Goal: Task Accomplishment & Management: Manage account settings

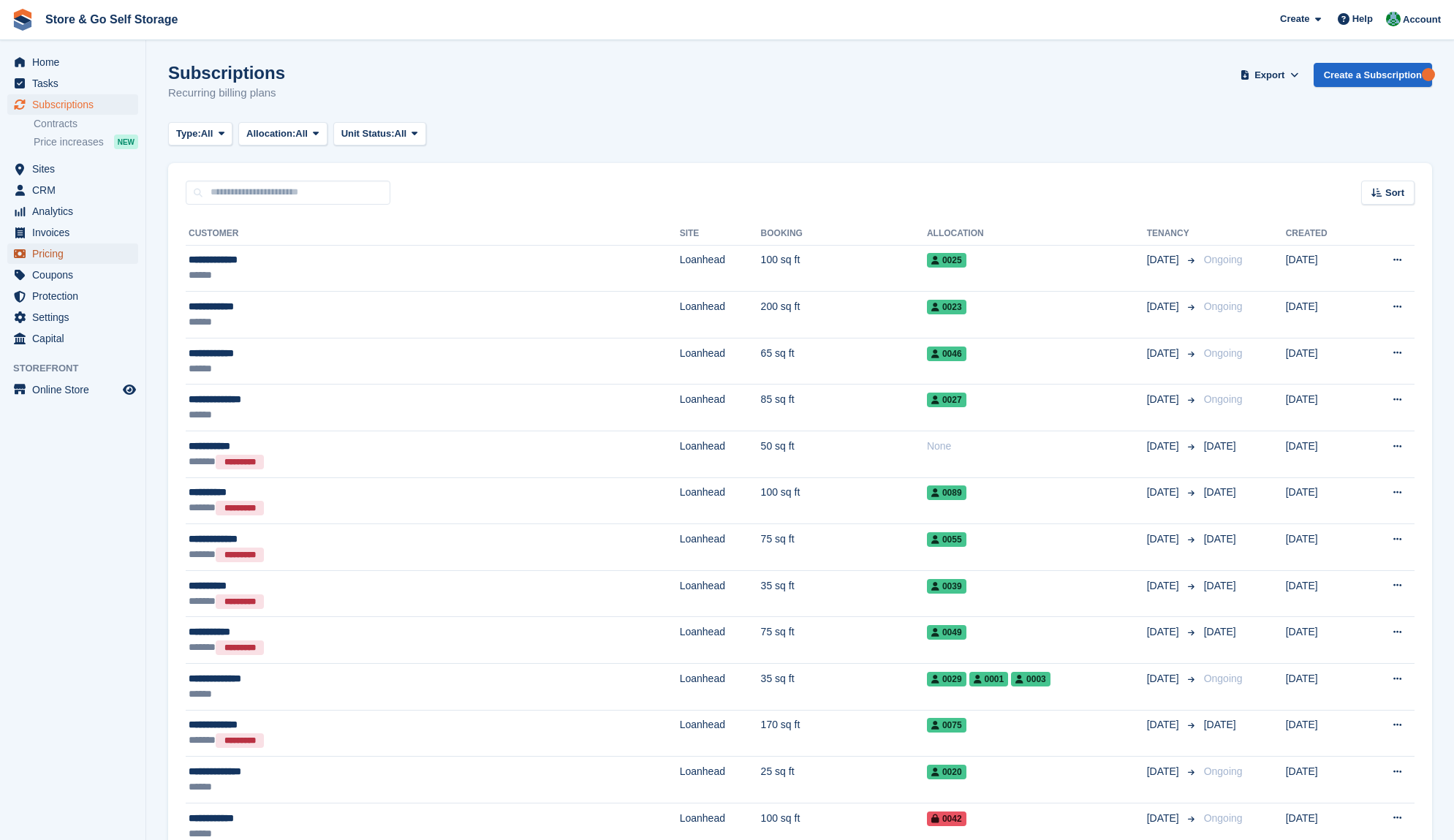
click at [89, 253] on span "Pricing" at bounding box center [76, 253] width 88 height 20
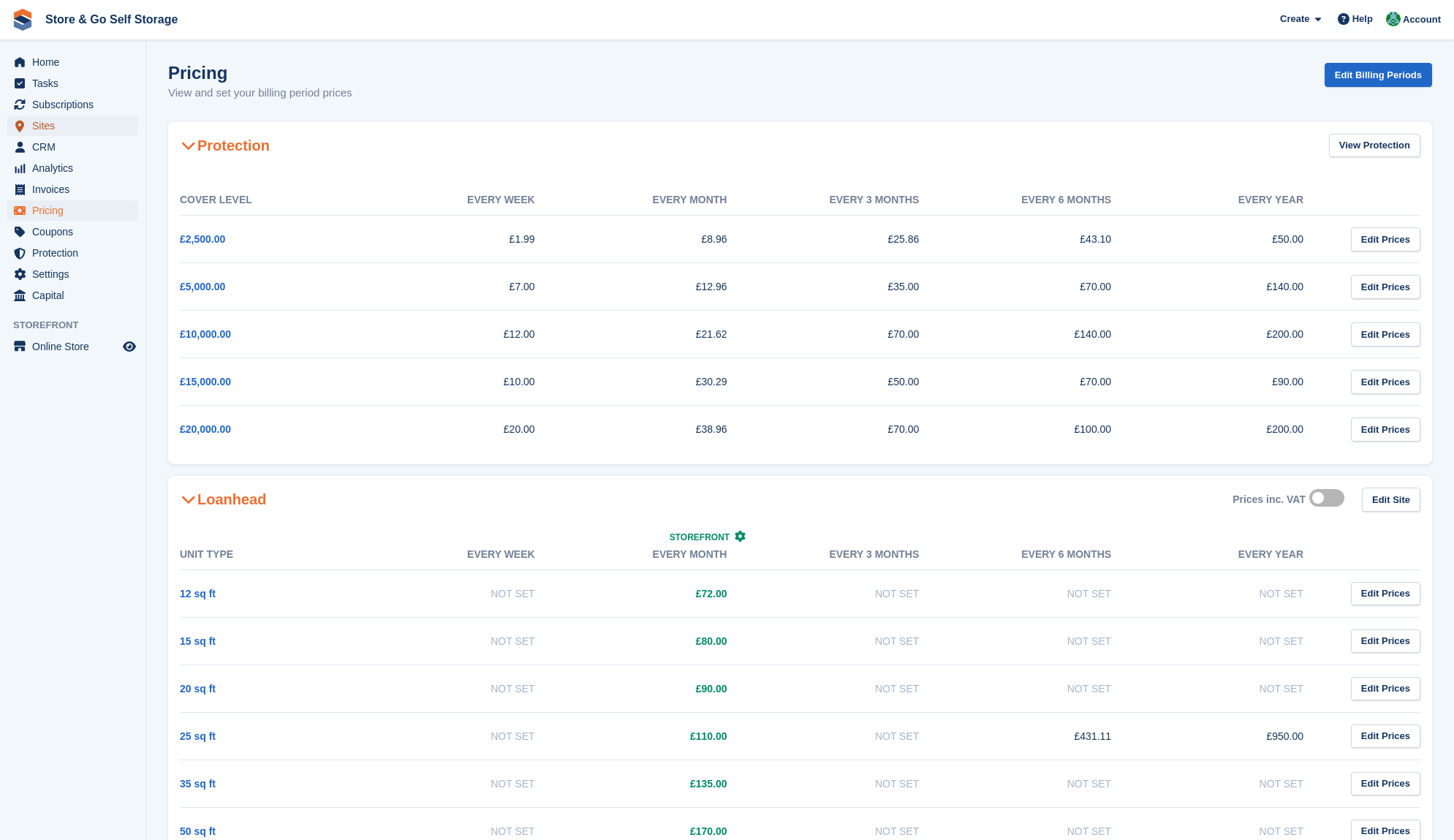
click at [67, 121] on span "Sites" at bounding box center [76, 125] width 88 height 20
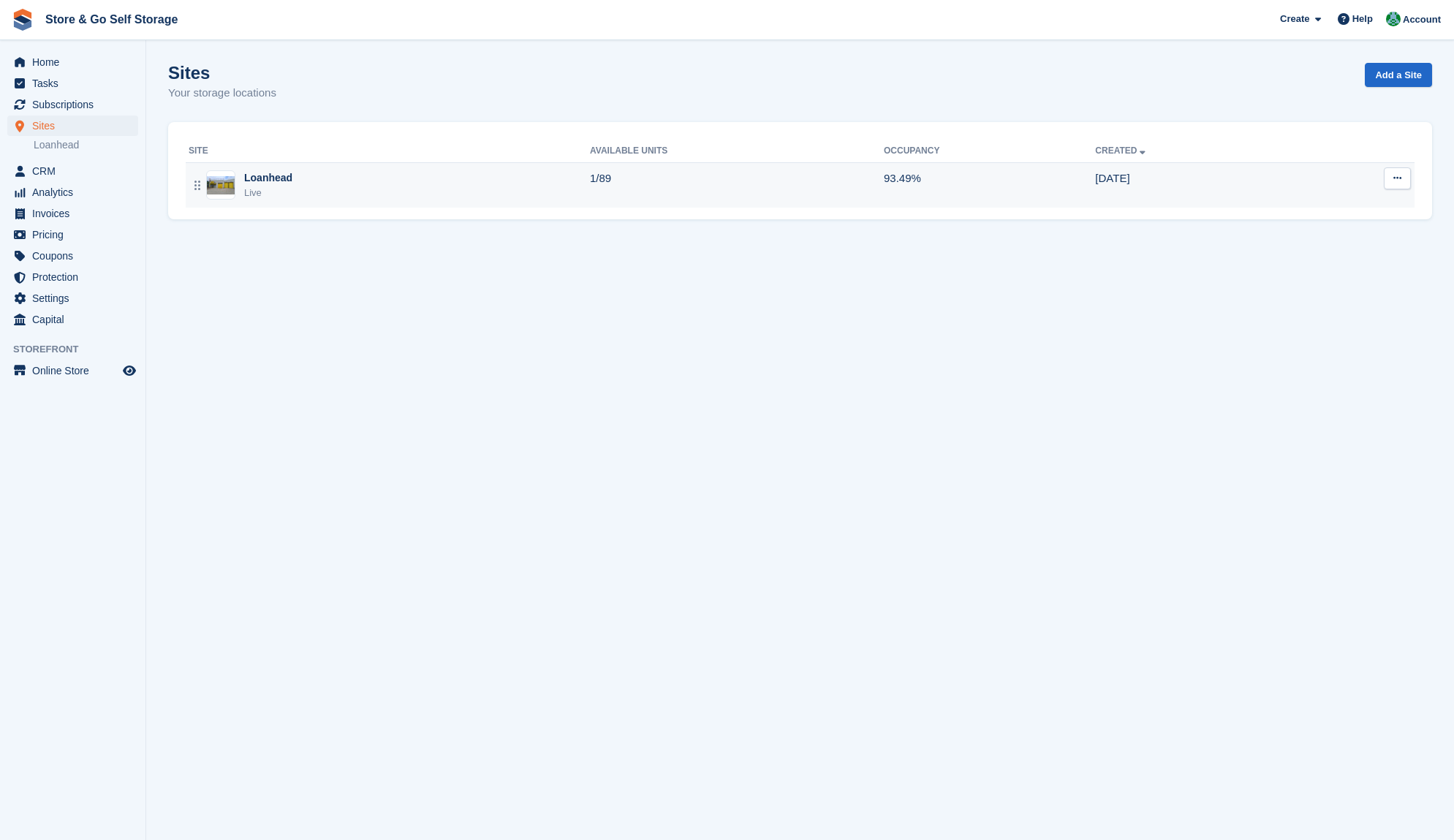
click at [260, 180] on div "Loanhead" at bounding box center [268, 178] width 48 height 15
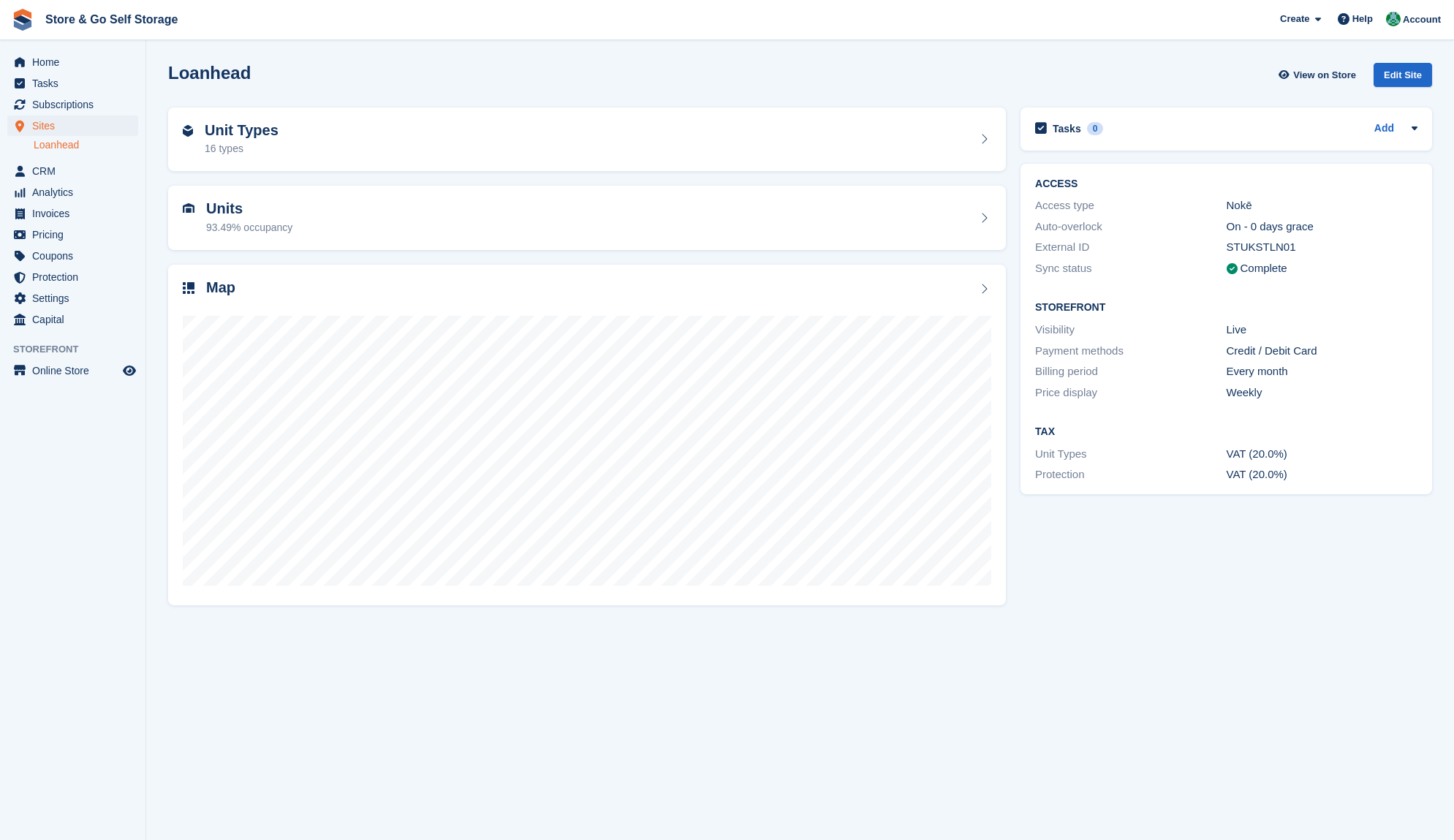
click at [86, 142] on link "Loanhead" at bounding box center [86, 145] width 104 height 14
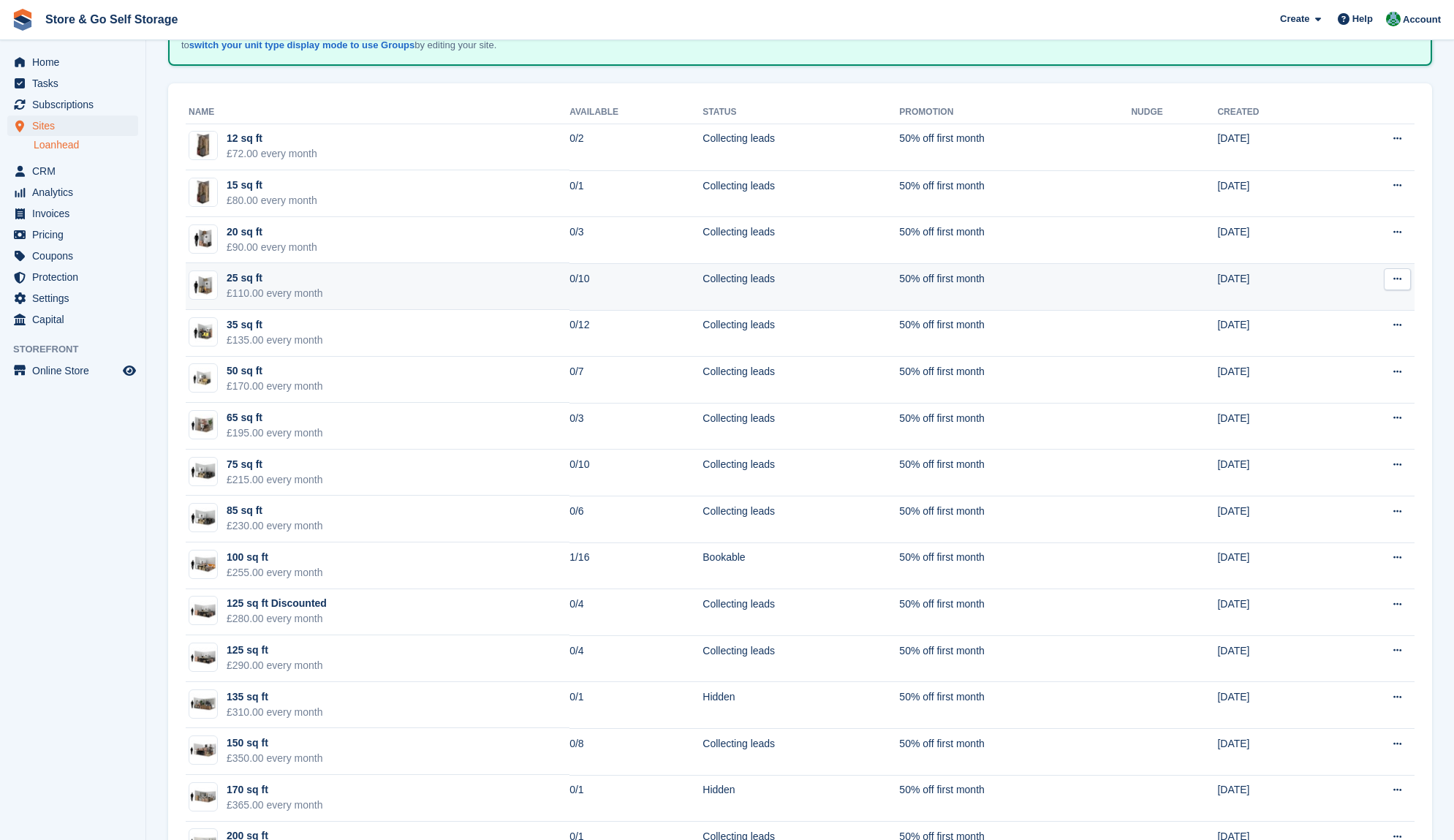
scroll to position [146, 0]
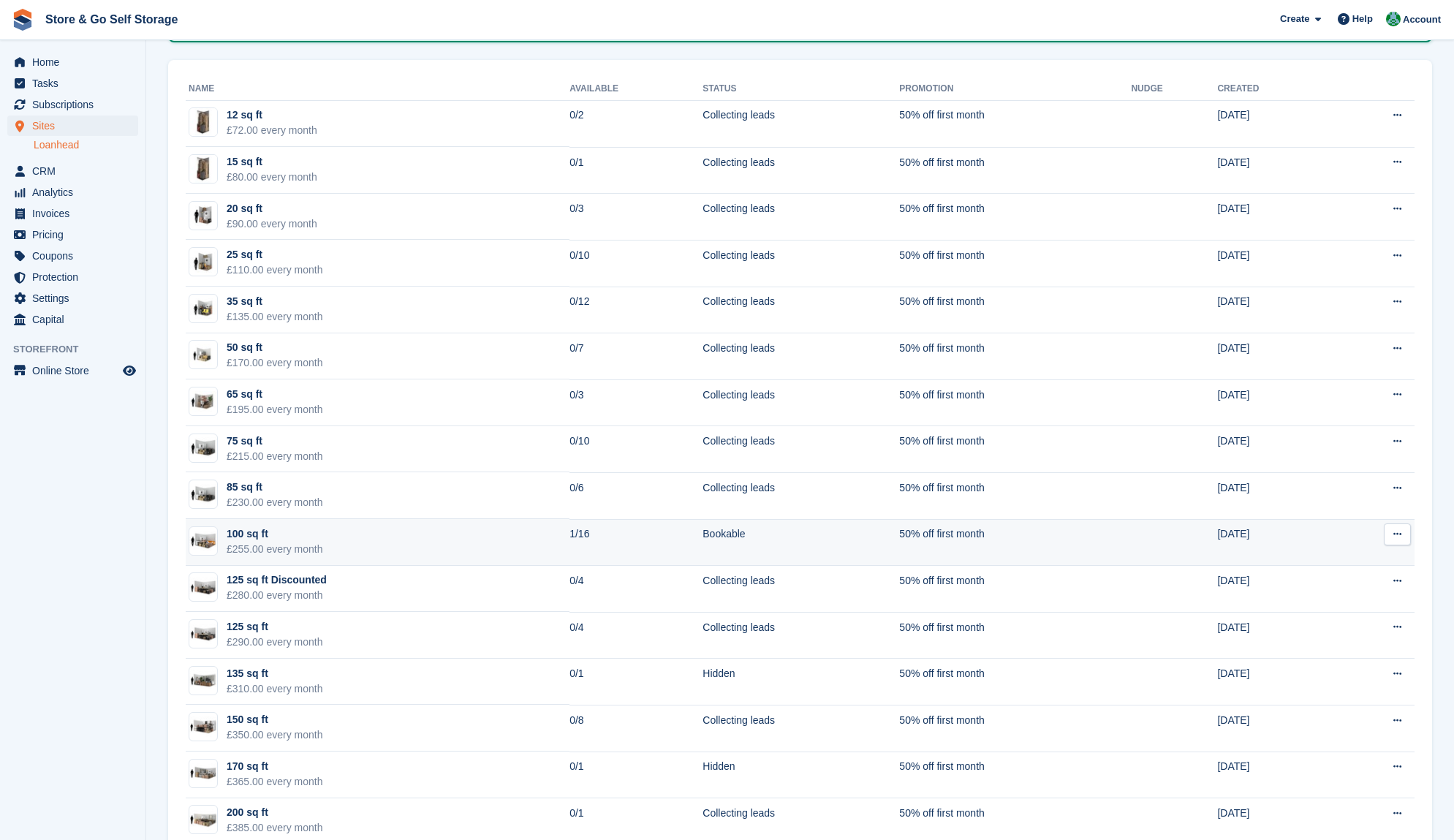
click at [255, 537] on div "100 sq ft" at bounding box center [275, 534] width 97 height 15
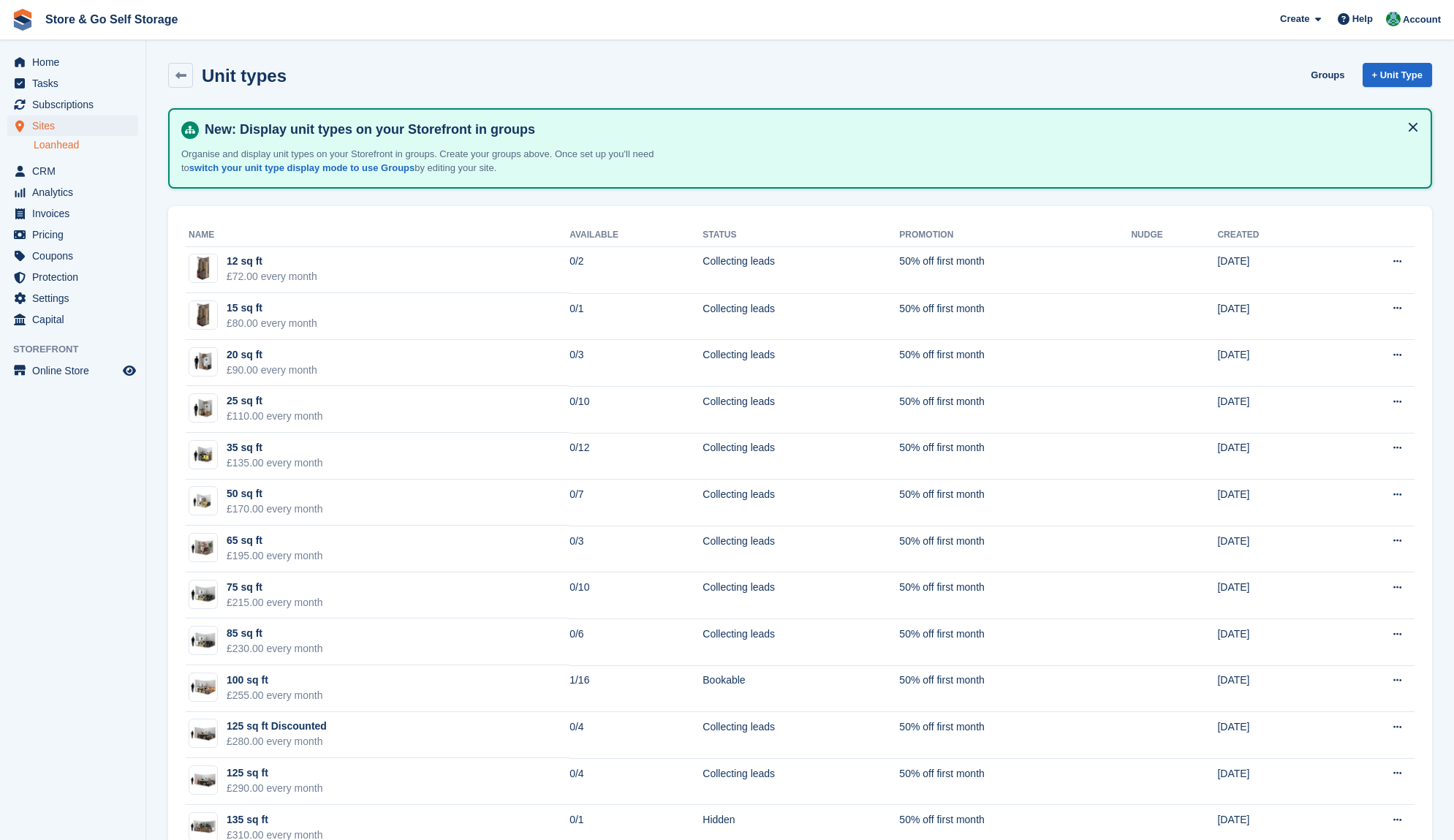
scroll to position [146, 0]
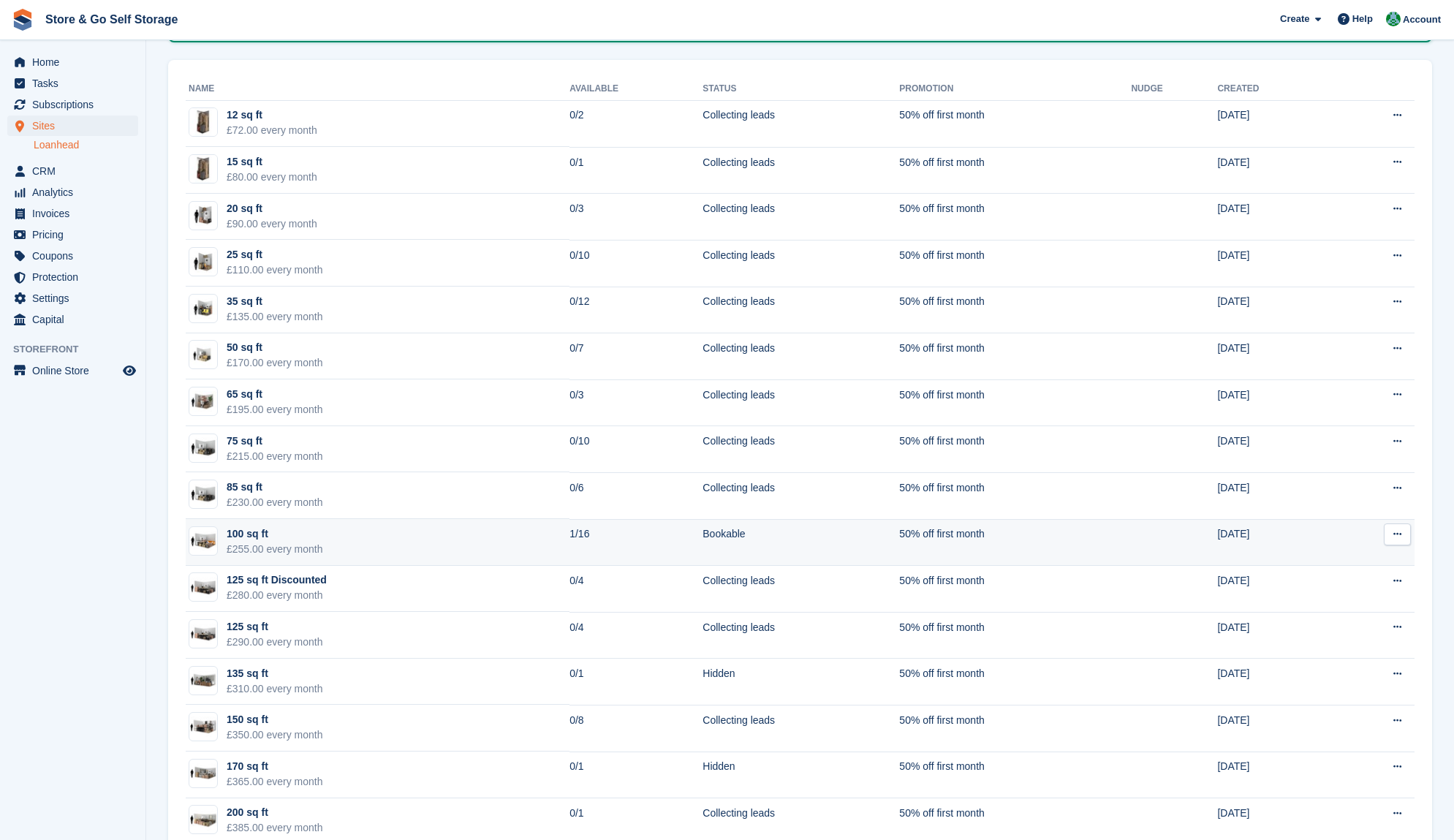
click at [407, 534] on td "100 sq ft £255.00 every month" at bounding box center [377, 543] width 384 height 47
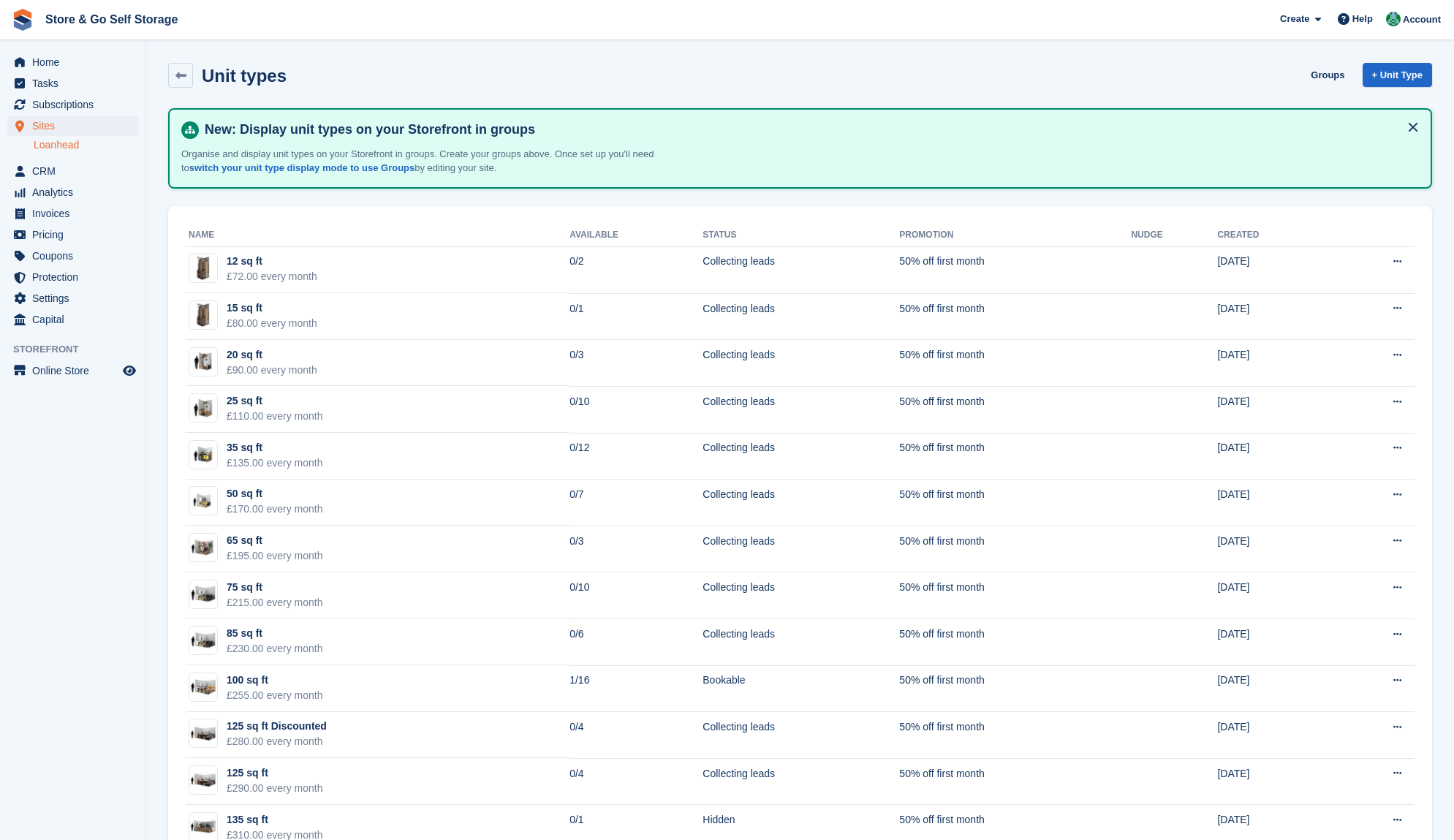
scroll to position [146, 0]
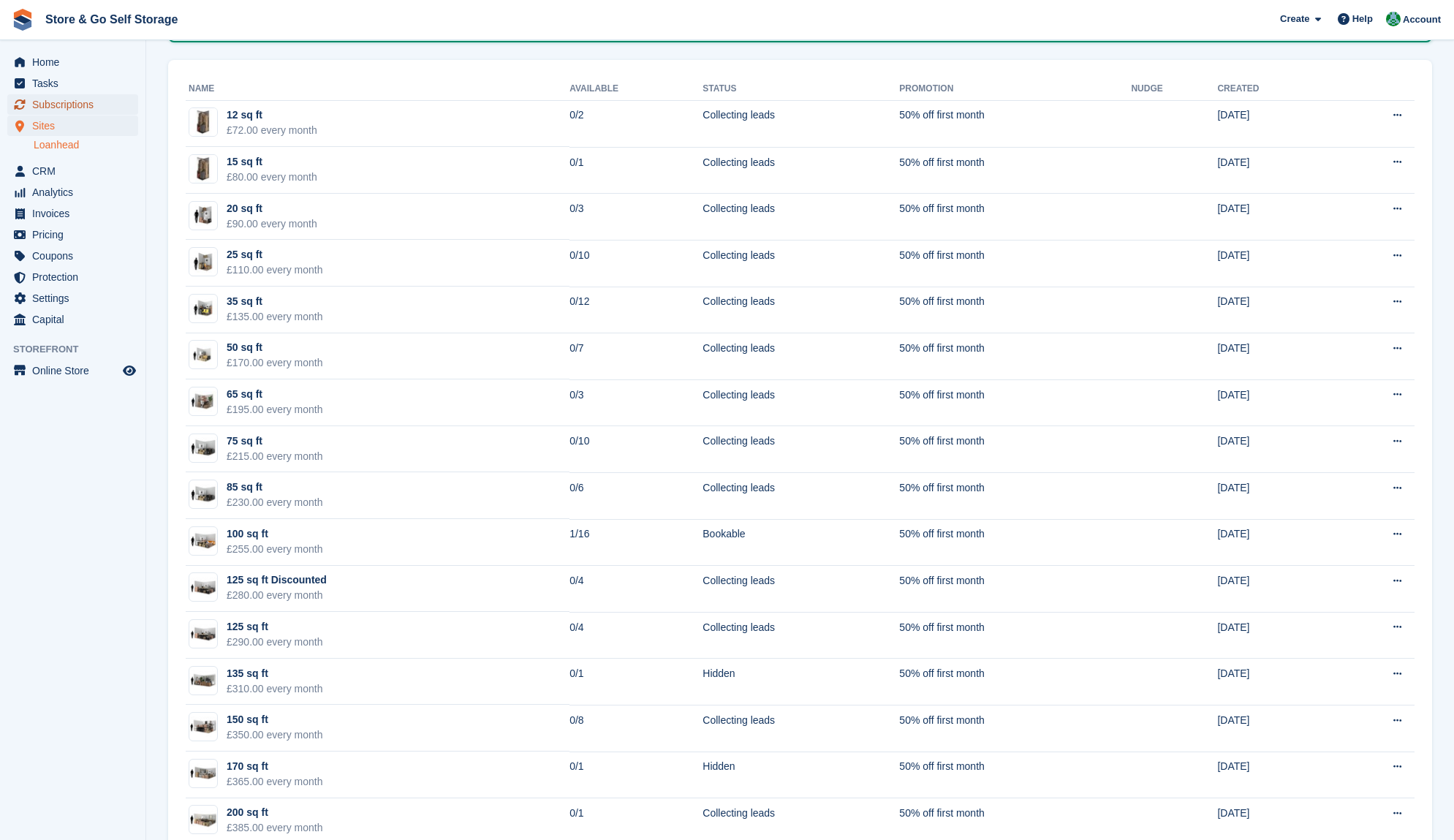
click at [80, 107] on span "Subscriptions" at bounding box center [76, 104] width 88 height 20
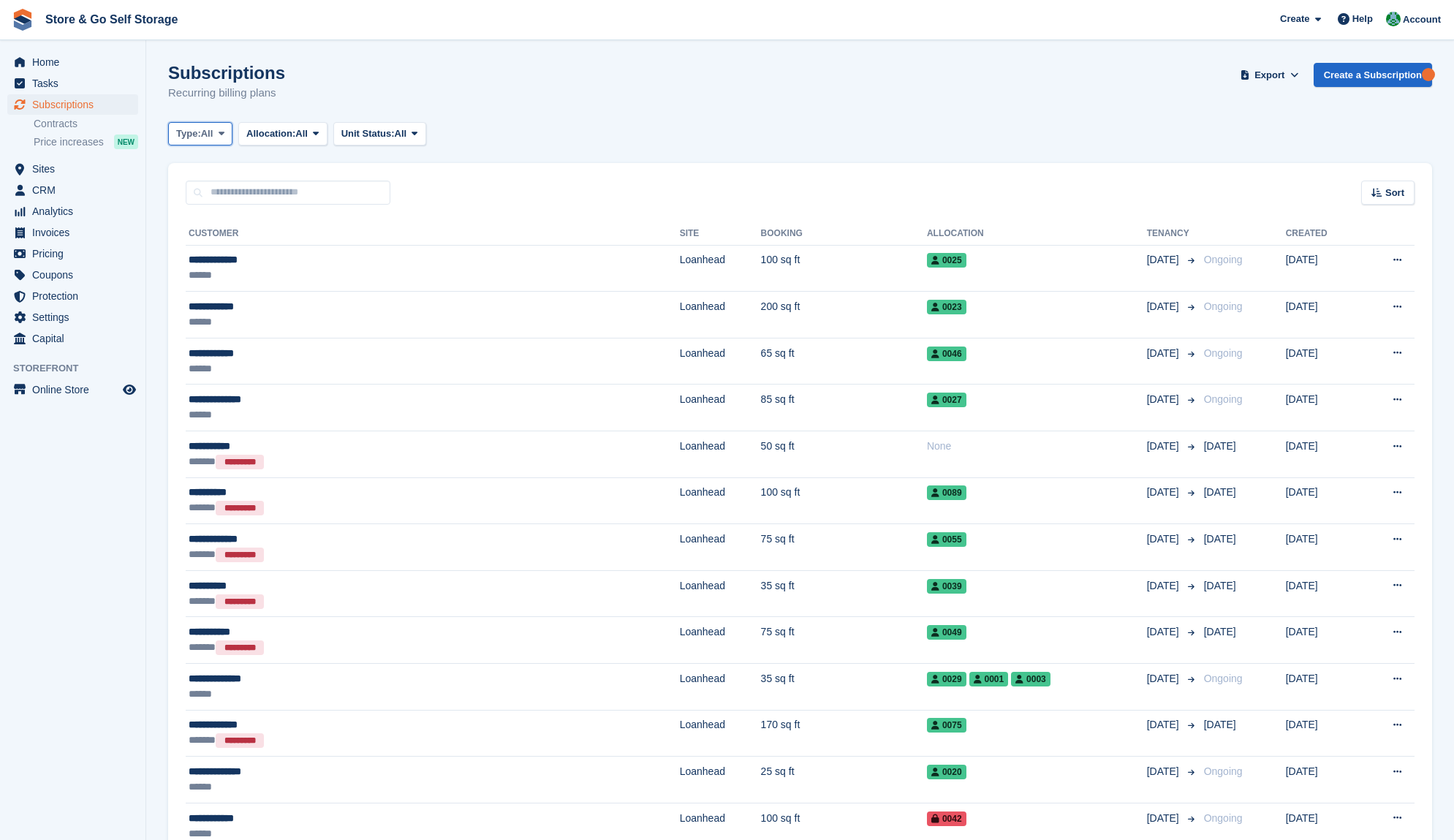
click at [215, 137] on button "Type: All" at bounding box center [200, 134] width 65 height 24
click at [217, 263] on link "Ending" at bounding box center [238, 273] width 127 height 26
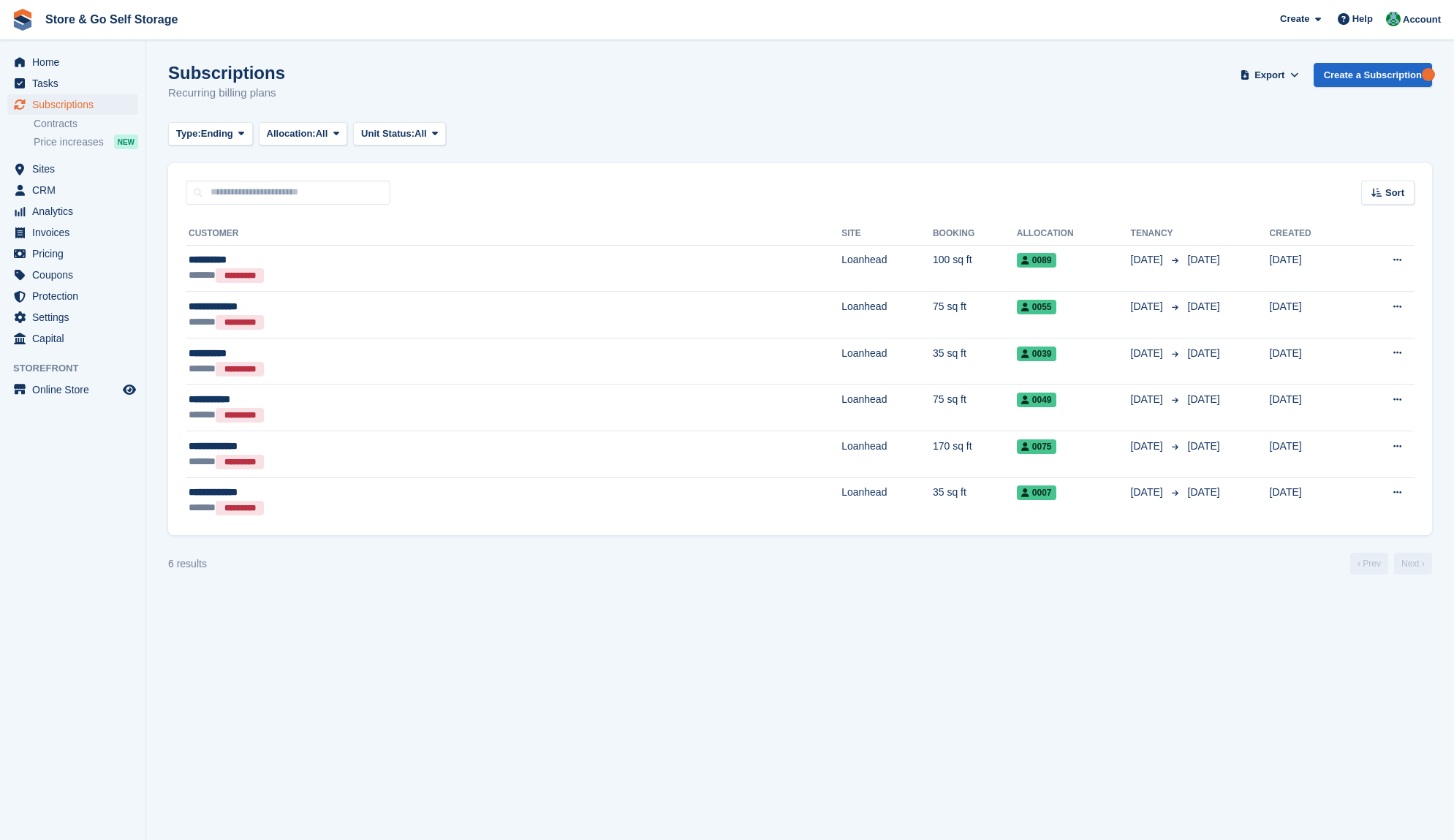
click at [1066, 613] on section "Subscriptions Recurring billing plans Export Export Subscriptions Export a CSV …" at bounding box center [800, 420] width 1308 height 840
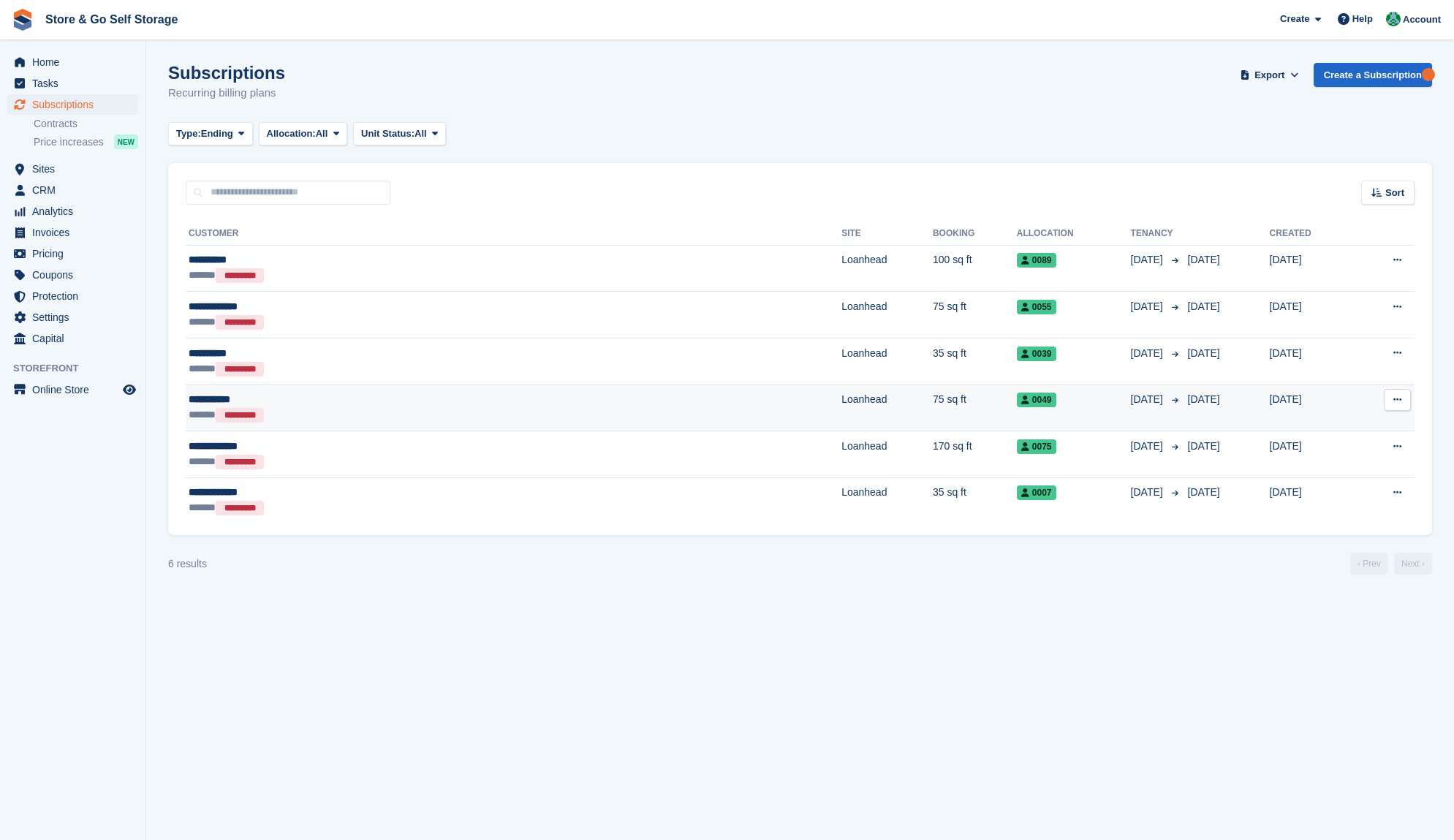
click at [841, 407] on td "Loanhead" at bounding box center [887, 408] width 92 height 47
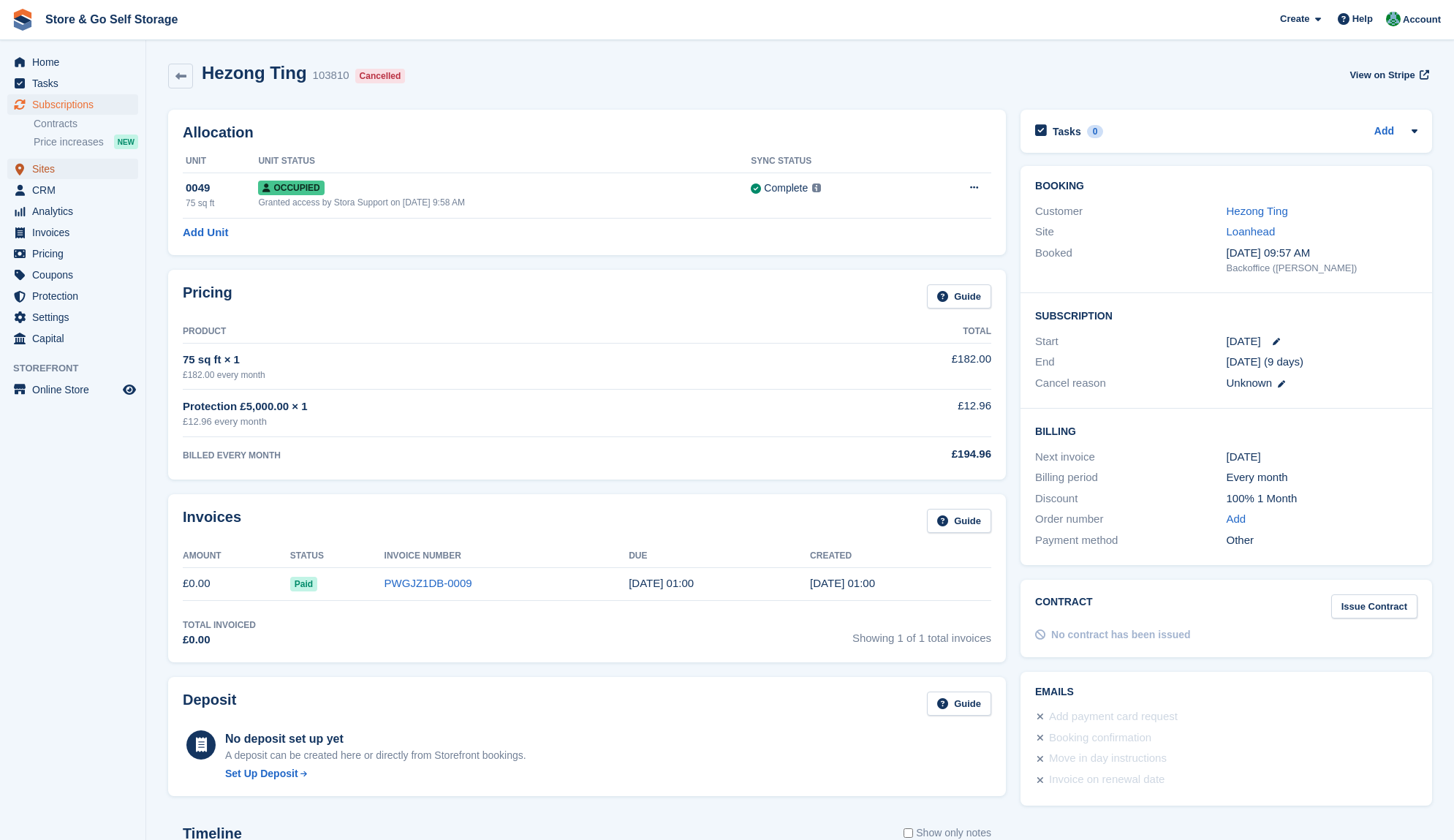
click at [69, 166] on span "Sites" at bounding box center [76, 168] width 88 height 20
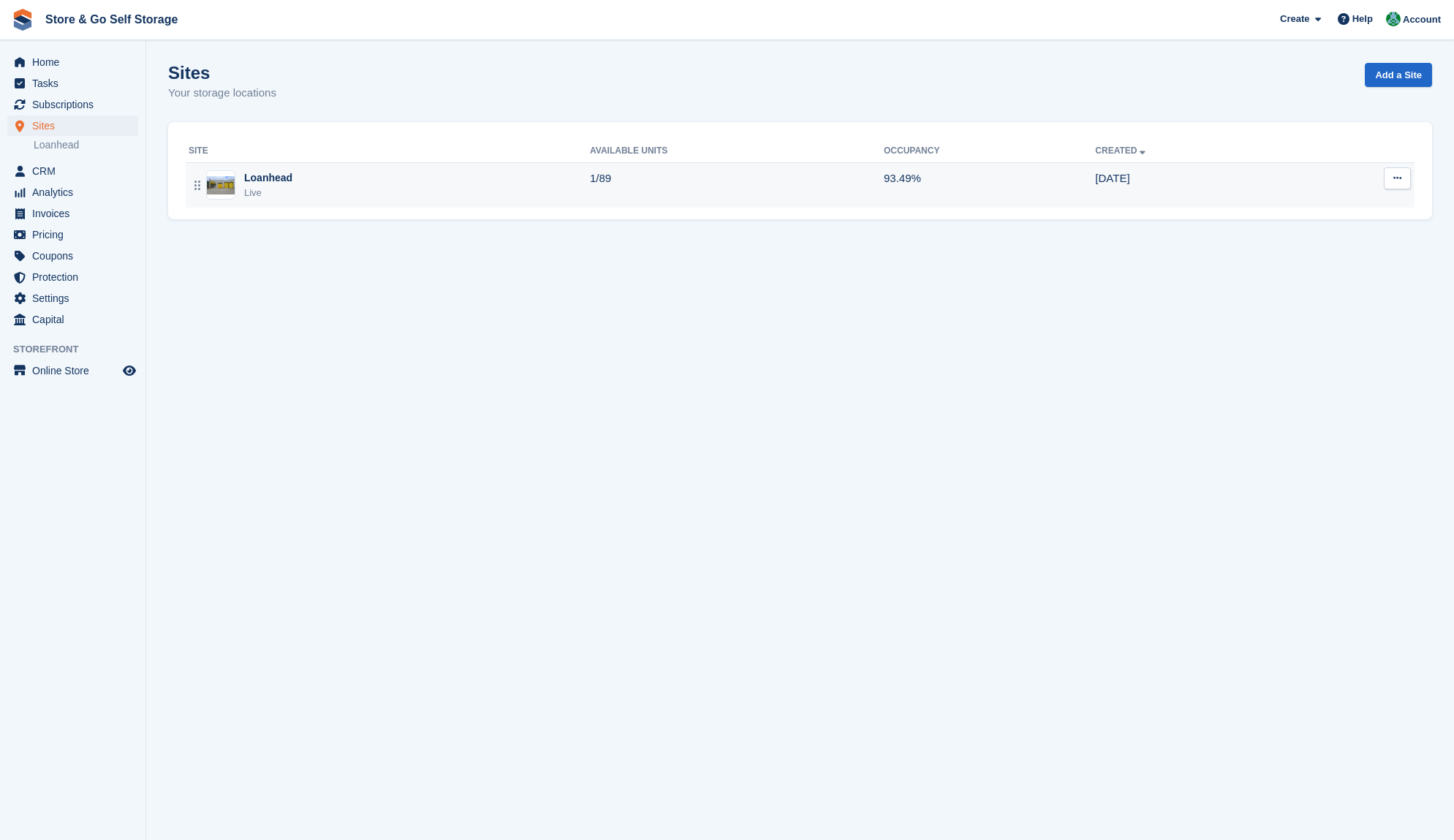
click at [278, 193] on div "Live" at bounding box center [268, 192] width 48 height 14
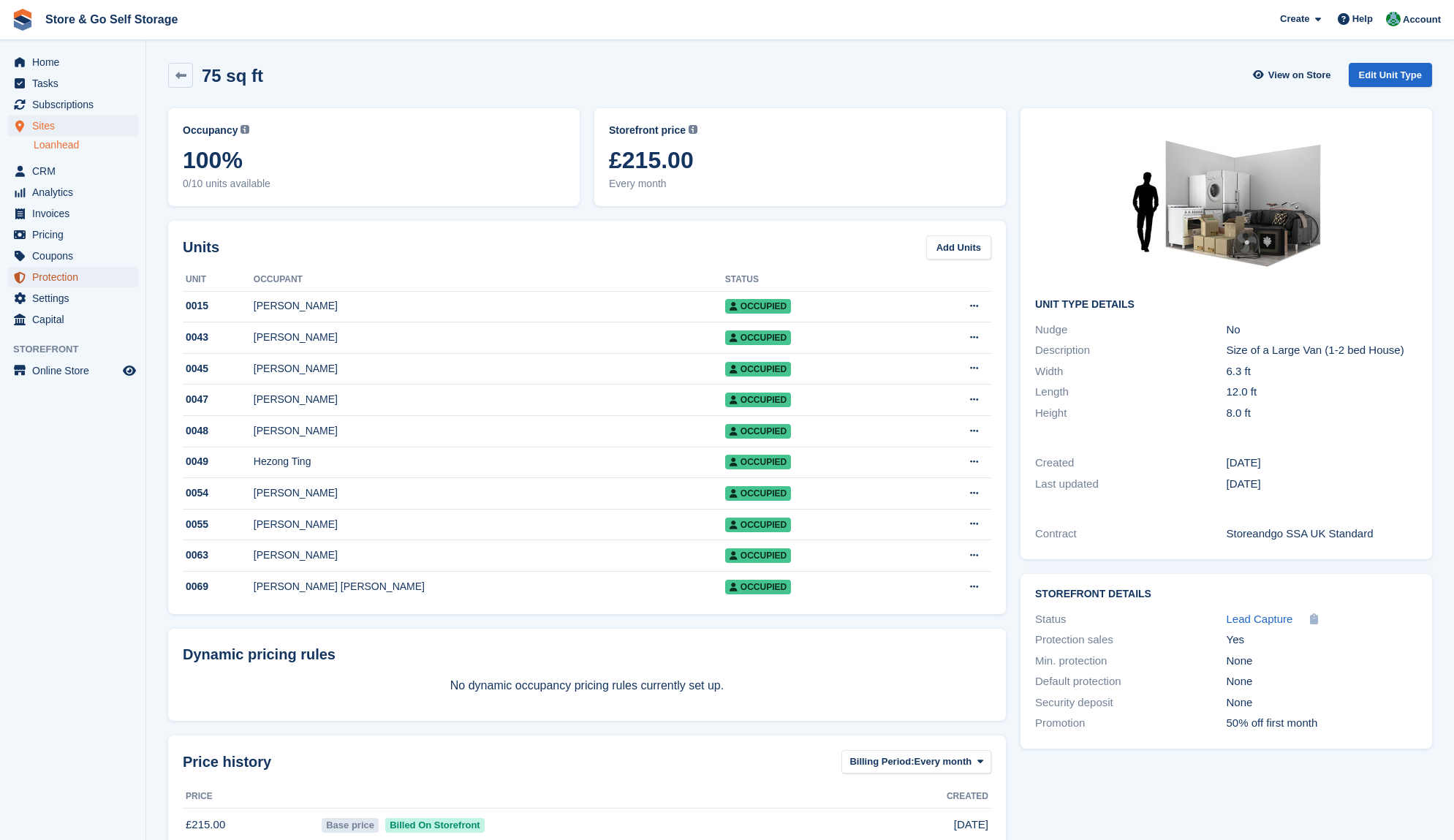
click at [54, 278] on span "Protection" at bounding box center [76, 277] width 88 height 20
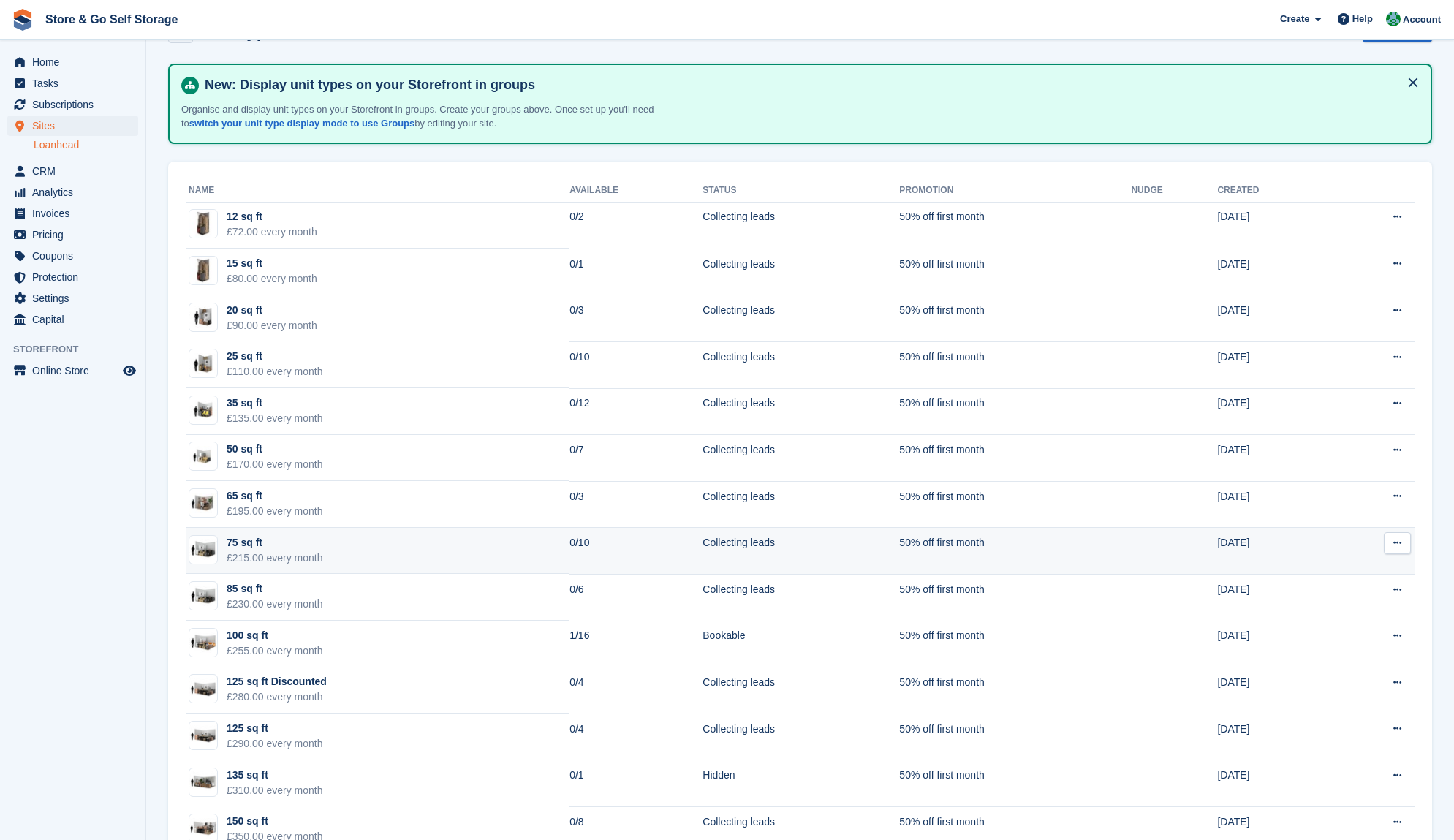
scroll to position [38, 0]
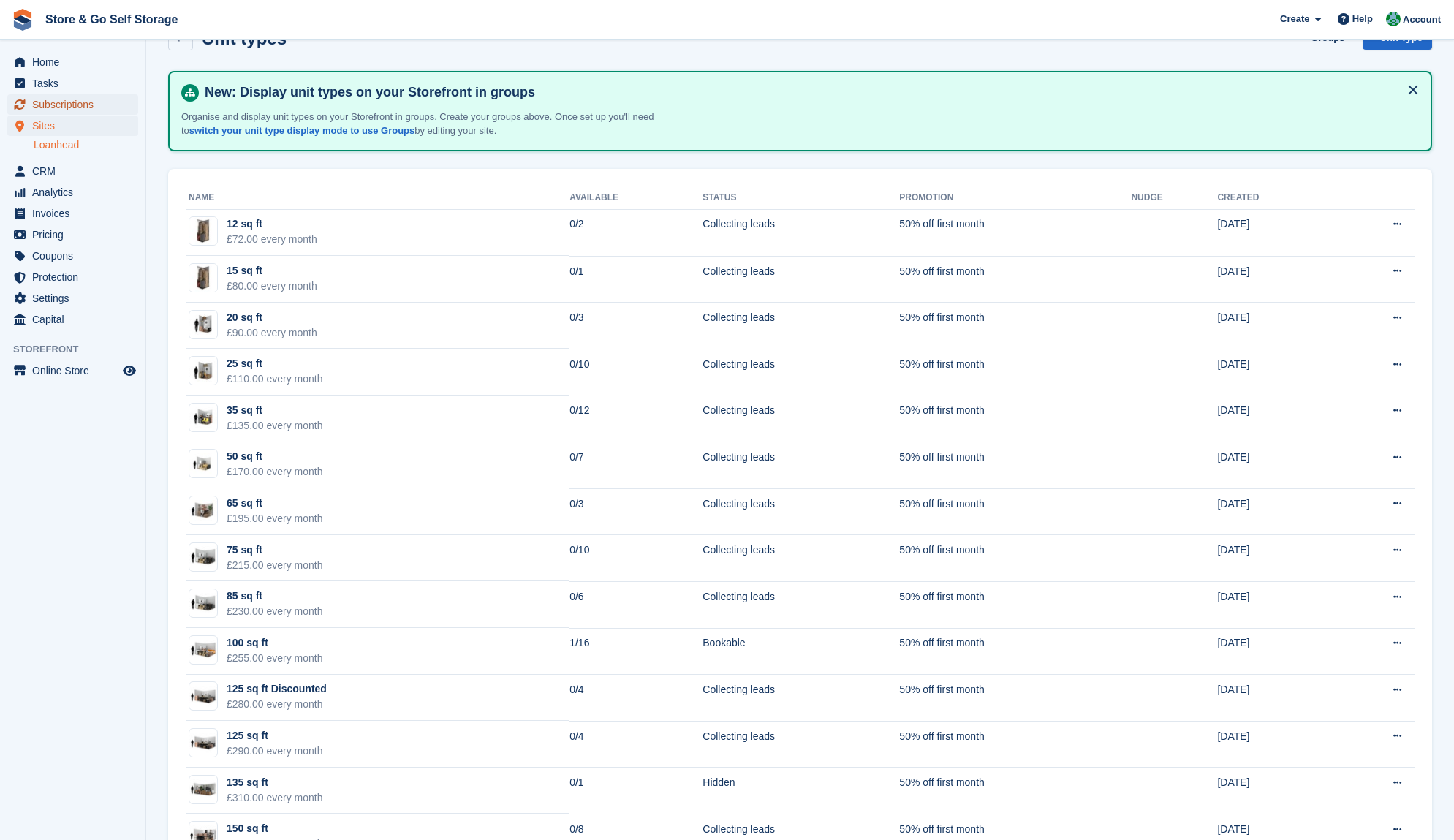
click at [61, 111] on span "Subscriptions" at bounding box center [76, 104] width 88 height 20
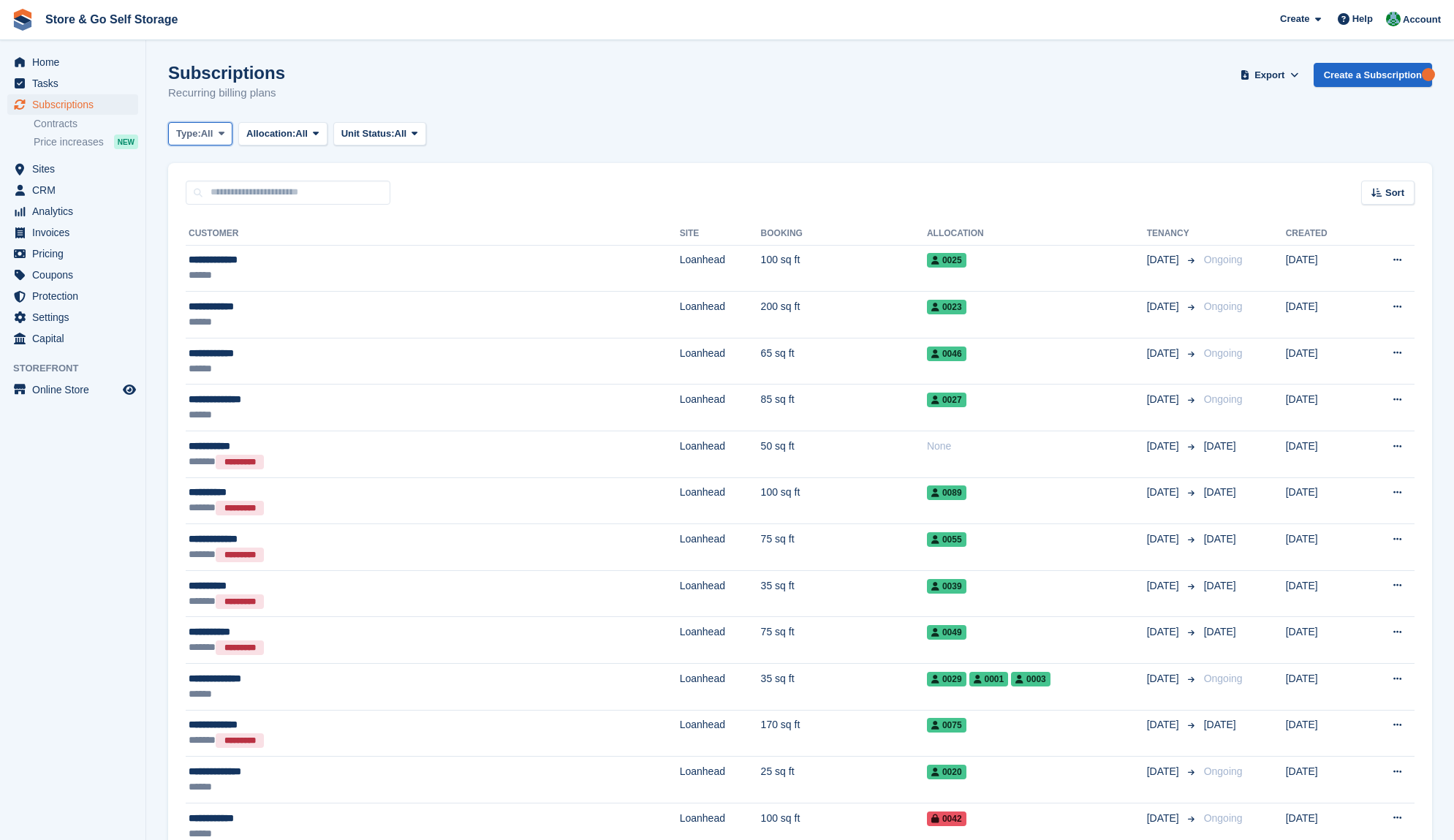
click at [212, 138] on span "All" at bounding box center [207, 134] width 13 height 14
click at [231, 266] on link "Ending" at bounding box center [238, 273] width 127 height 26
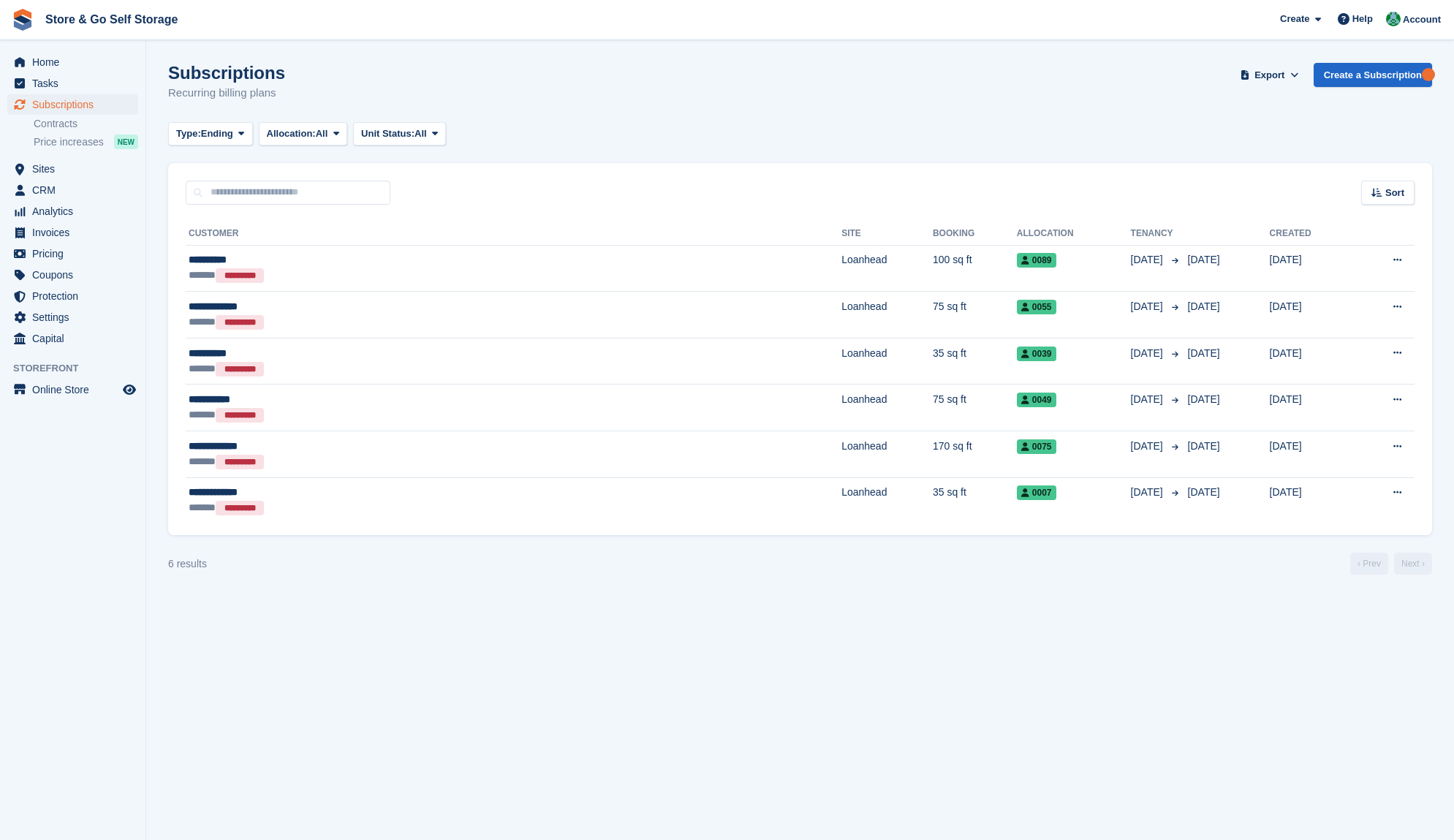
click at [1057, 685] on section "Subscriptions Recurring billing plans Export Export Subscriptions Export a CSV …" at bounding box center [800, 420] width 1308 height 840
